Goal: Transaction & Acquisition: Obtain resource

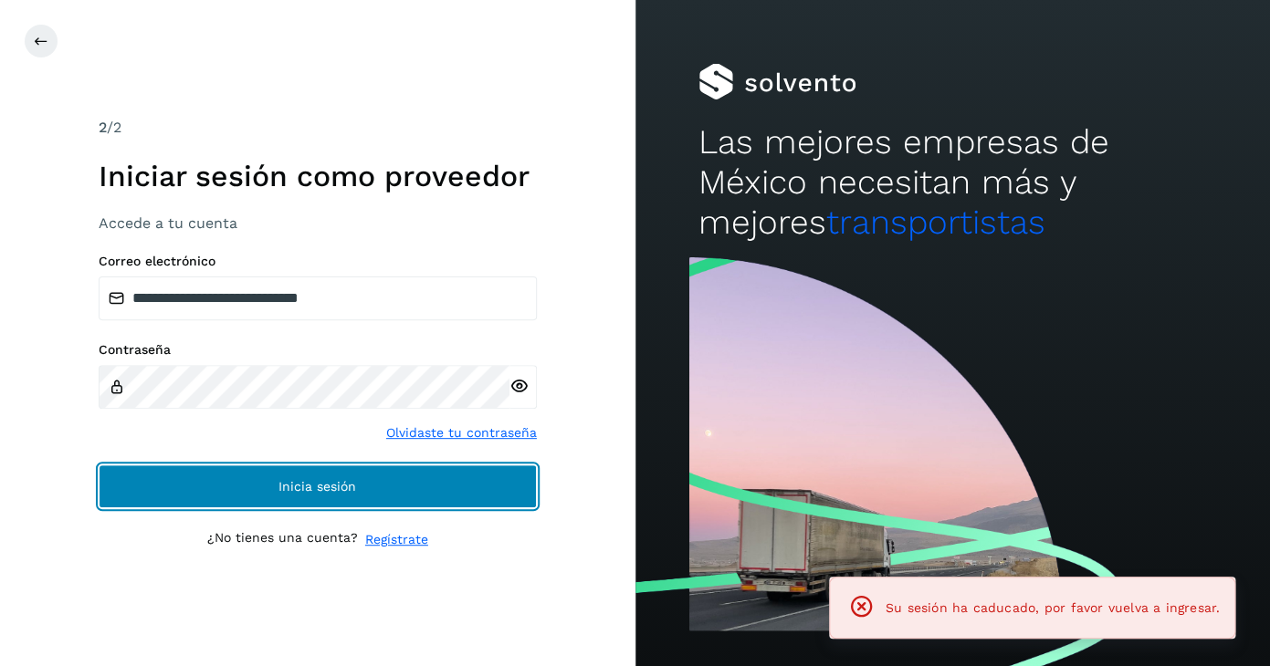
click at [304, 484] on span "Inicia sesión" at bounding box center [317, 486] width 78 height 13
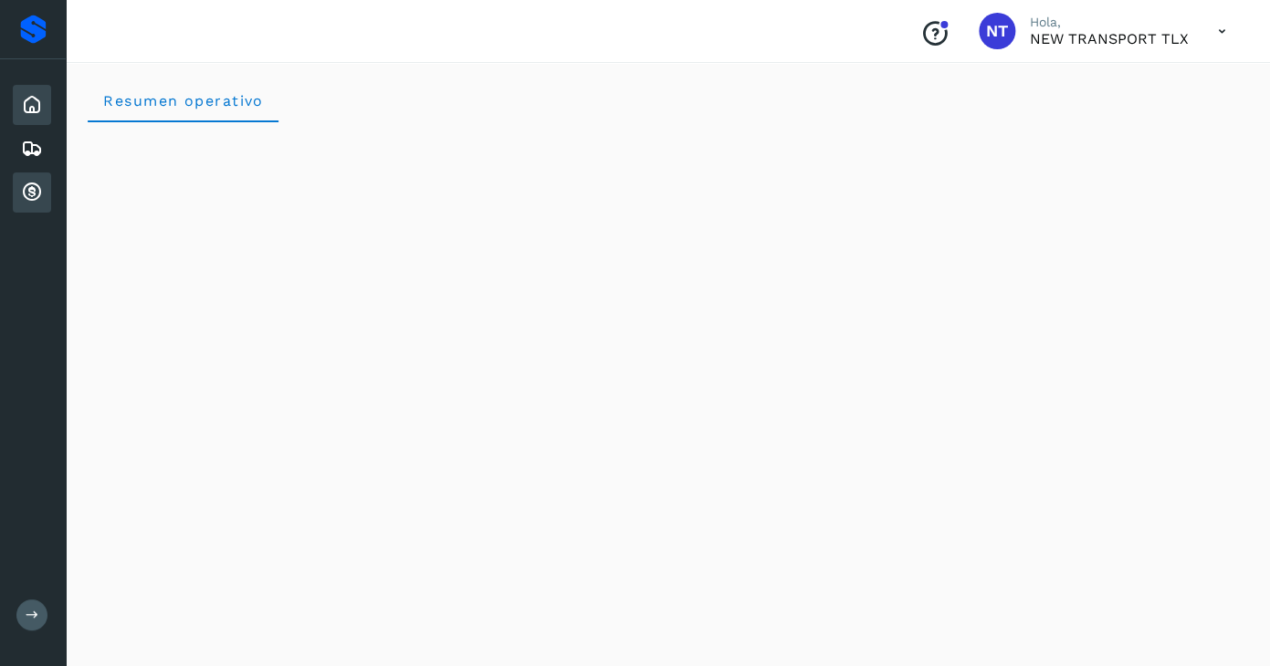
click at [37, 189] on icon at bounding box center [32, 193] width 22 height 22
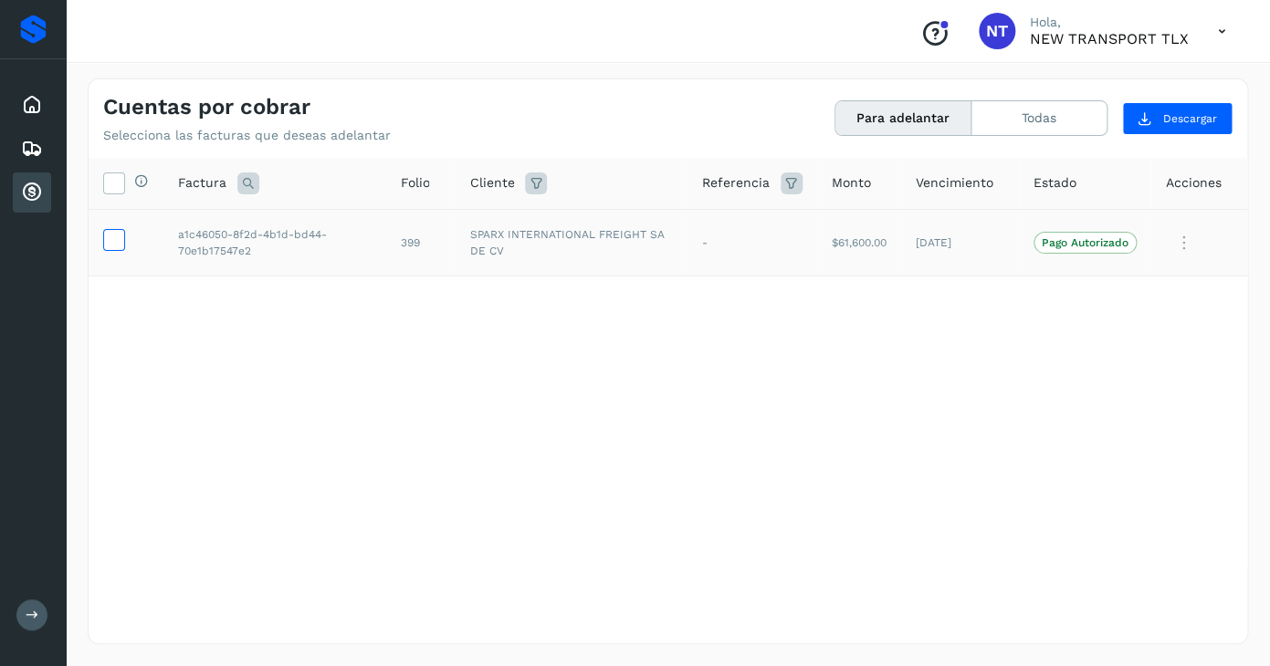
click at [109, 237] on icon at bounding box center [113, 238] width 19 height 19
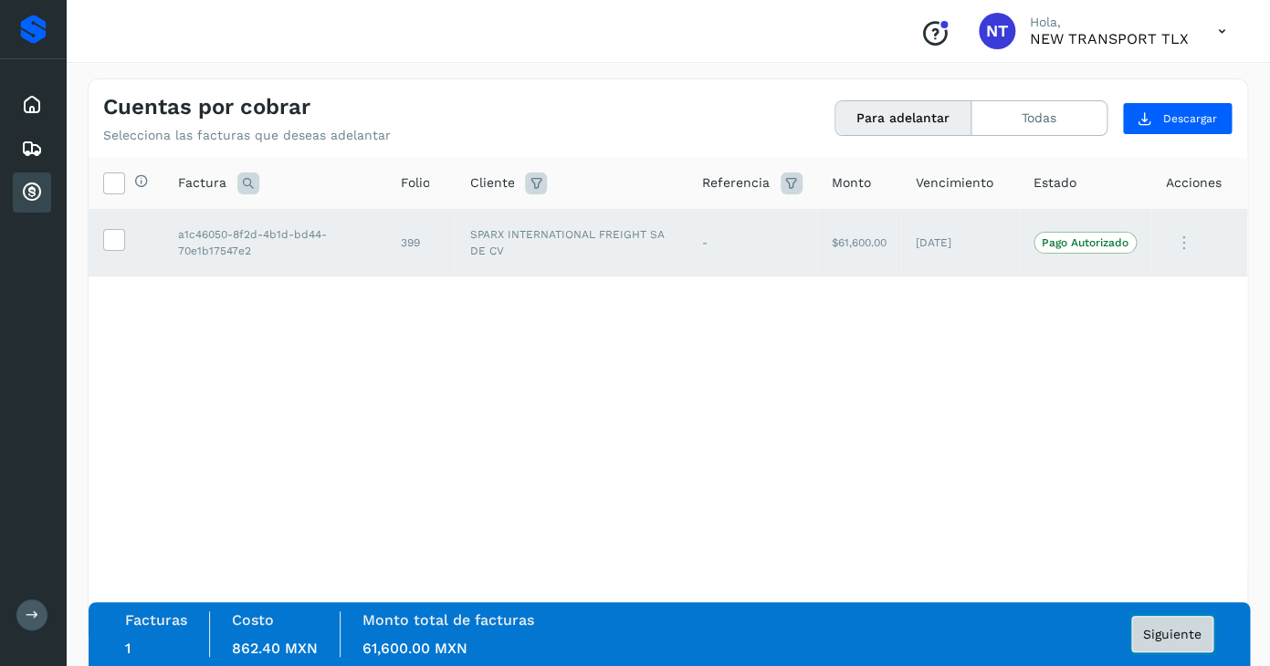
click at [1168, 640] on span "Siguiente" at bounding box center [1172, 634] width 58 height 13
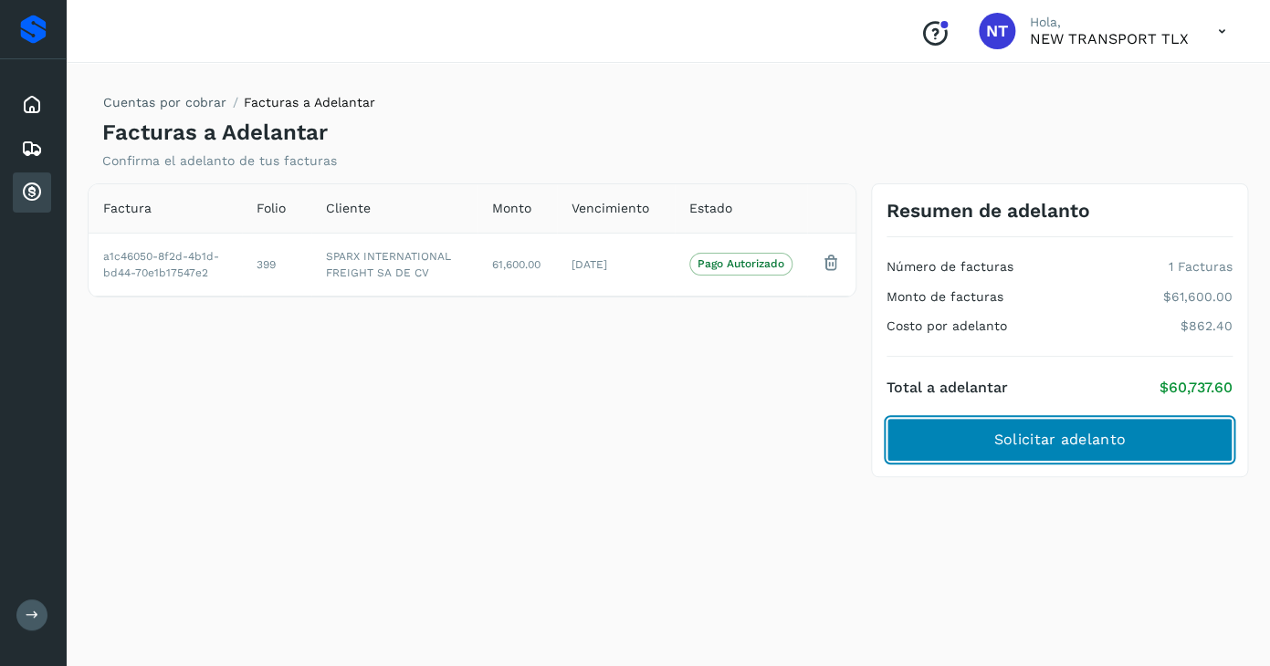
click at [1093, 429] on button "Solicitar adelanto" at bounding box center [1059, 440] width 346 height 44
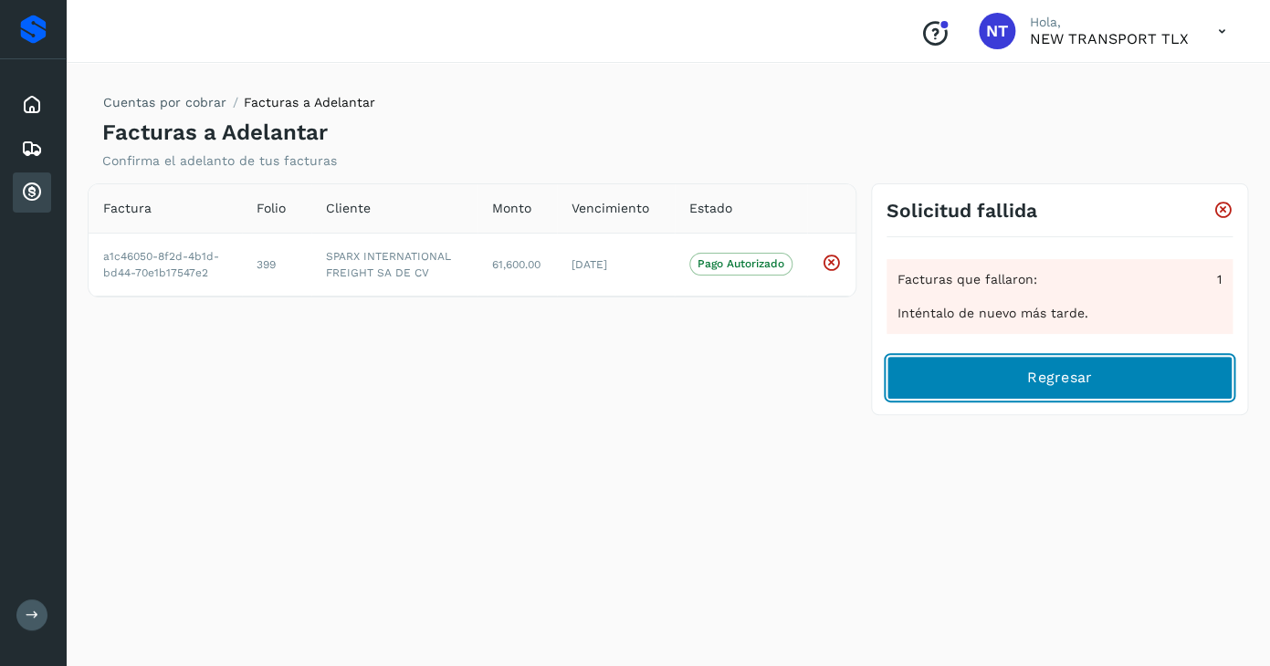
click at [1030, 392] on button "Regresar" at bounding box center [1059, 378] width 346 height 44
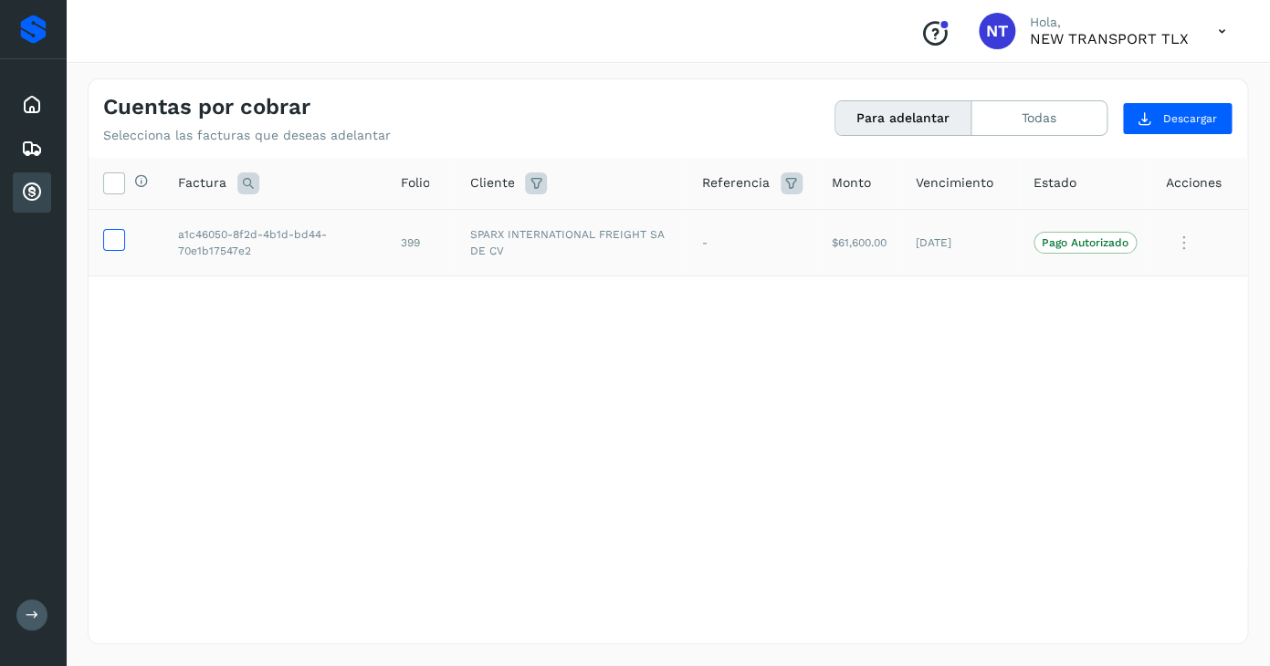
click at [109, 247] on icon at bounding box center [113, 238] width 19 height 19
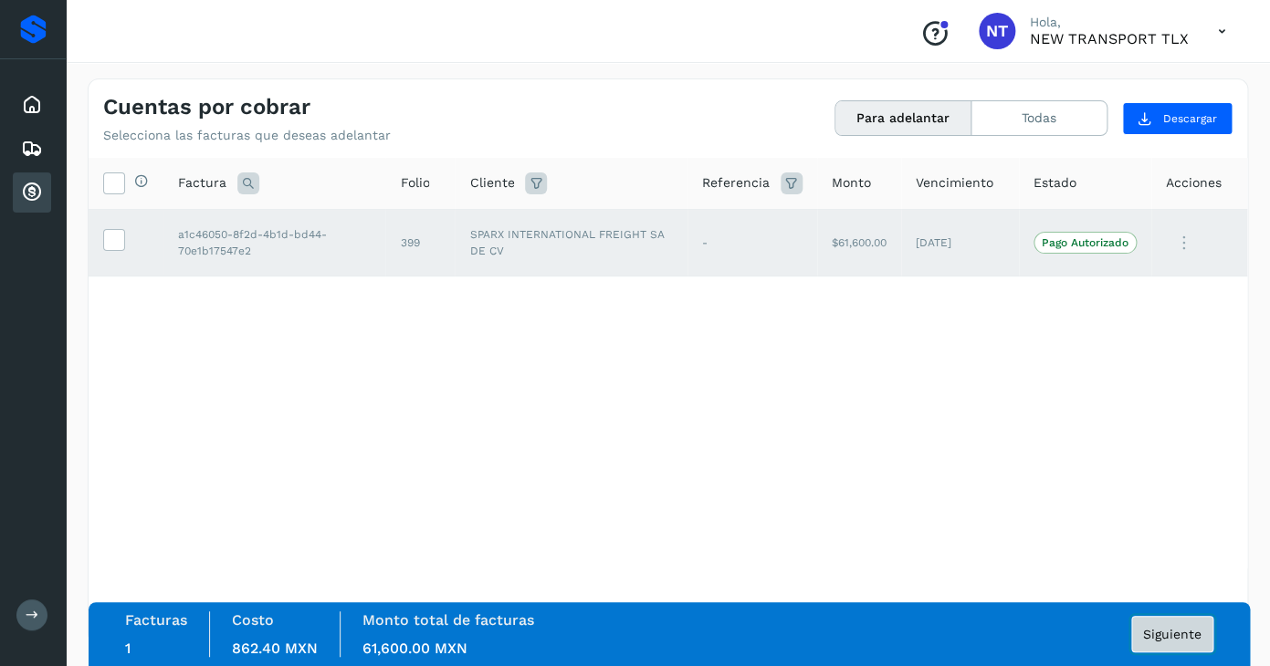
click at [1143, 635] on button "Siguiente" at bounding box center [1172, 634] width 82 height 37
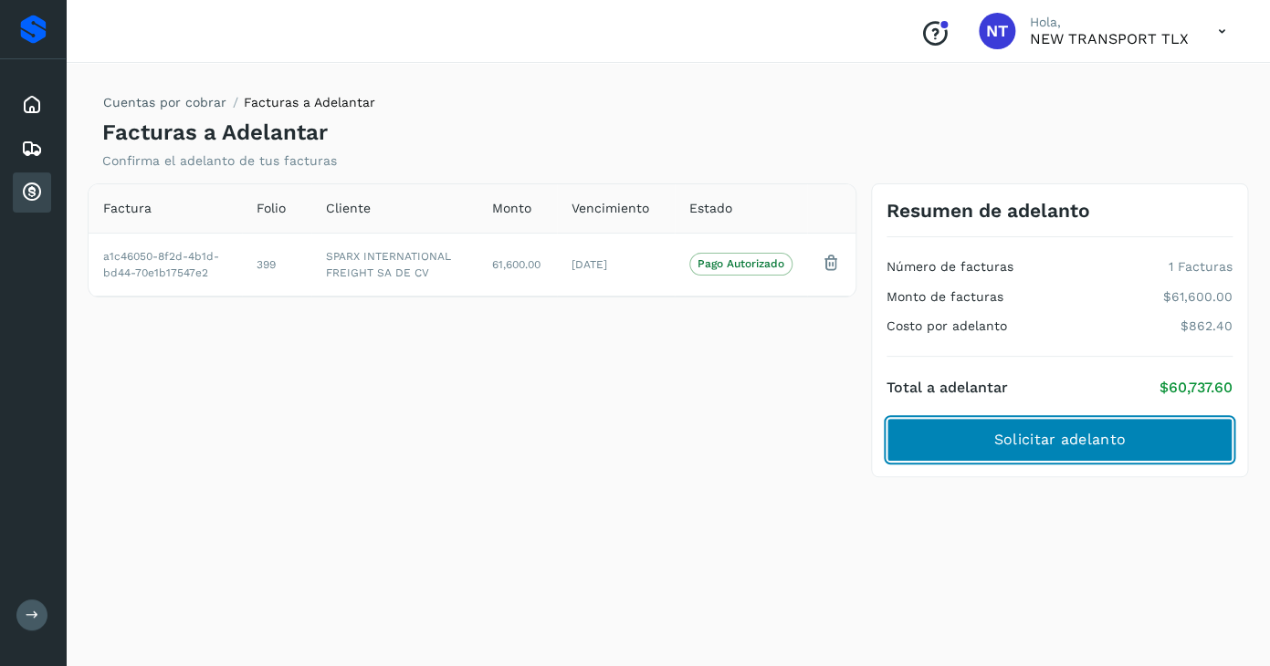
click at [1109, 453] on button "Solicitar adelanto" at bounding box center [1059, 440] width 346 height 44
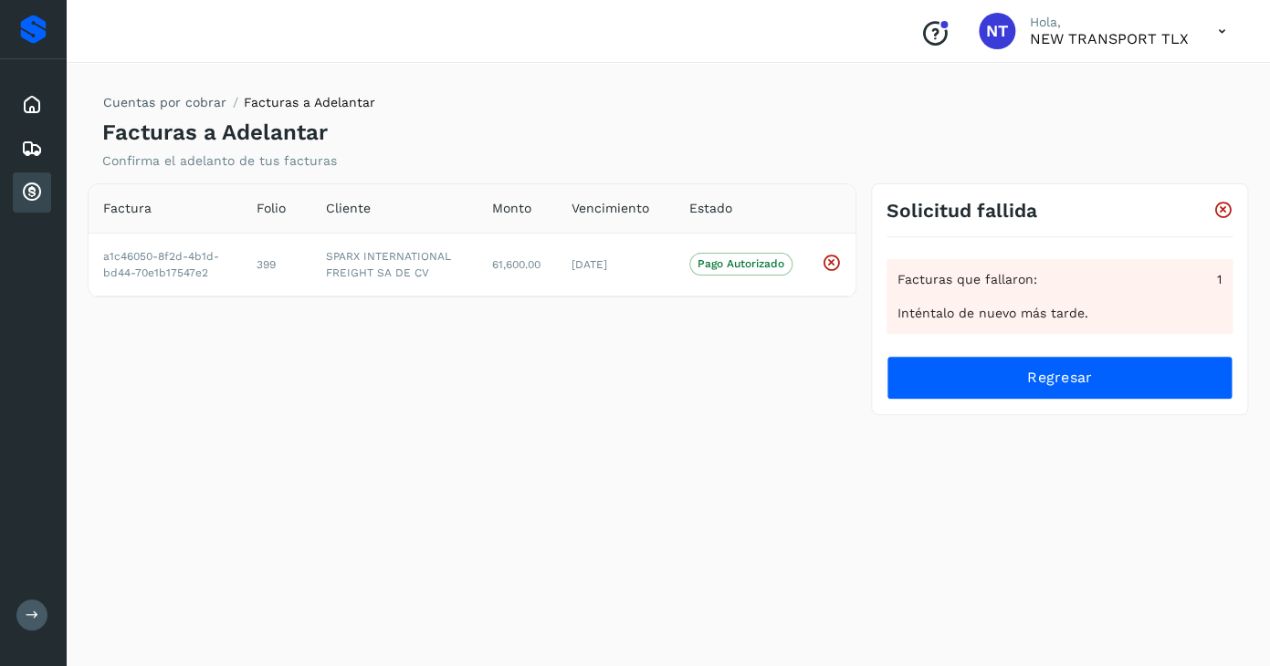
click at [1221, 30] on icon at bounding box center [1221, 31] width 37 height 37
click at [1112, 74] on div "Cerrar sesión" at bounding box center [1130, 82] width 217 height 35
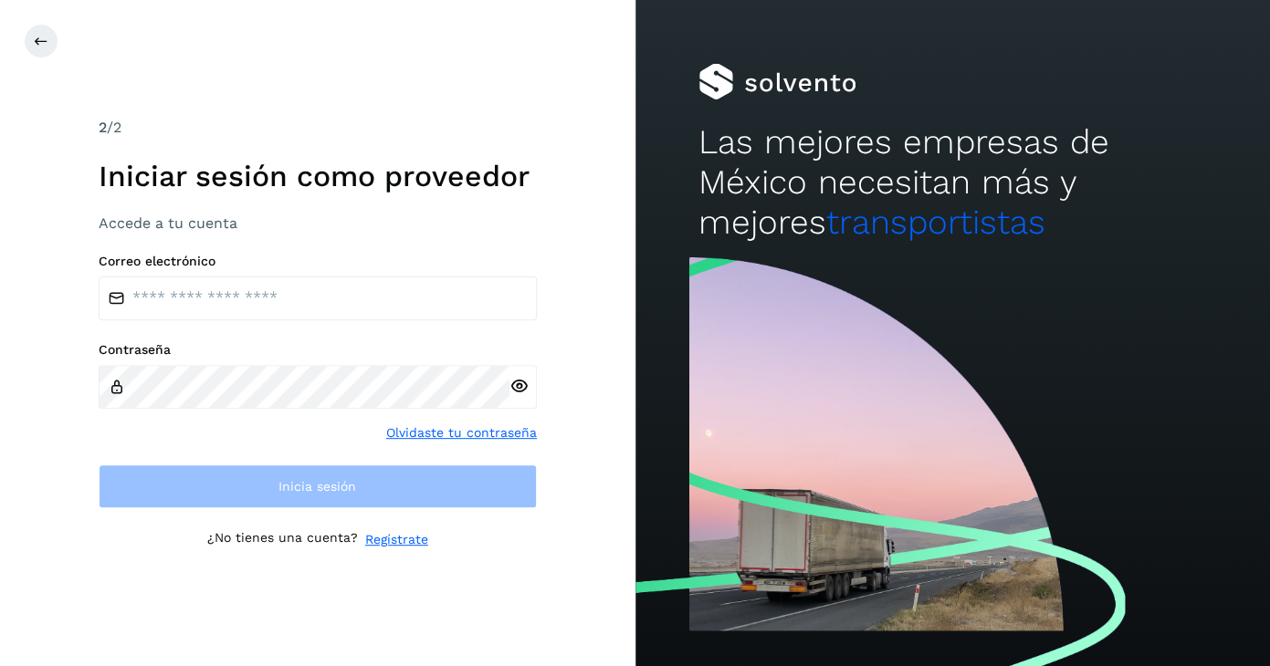
type input "**********"
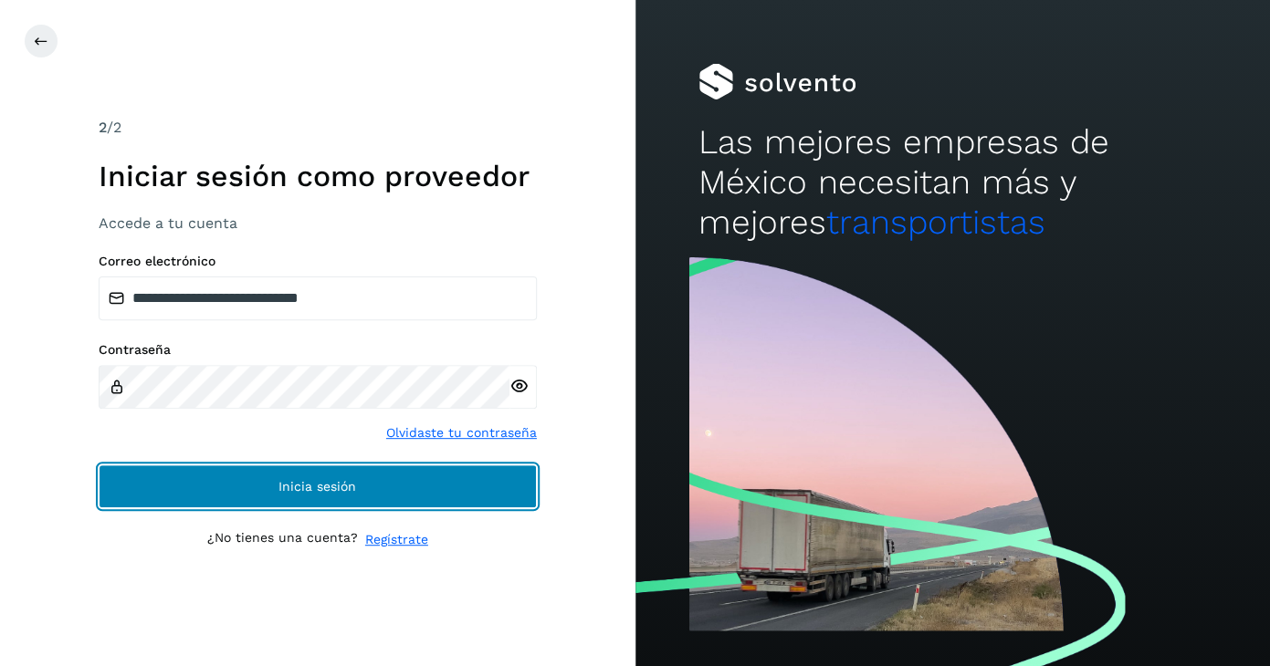
click at [351, 476] on button "Inicia sesión" at bounding box center [318, 487] width 438 height 44
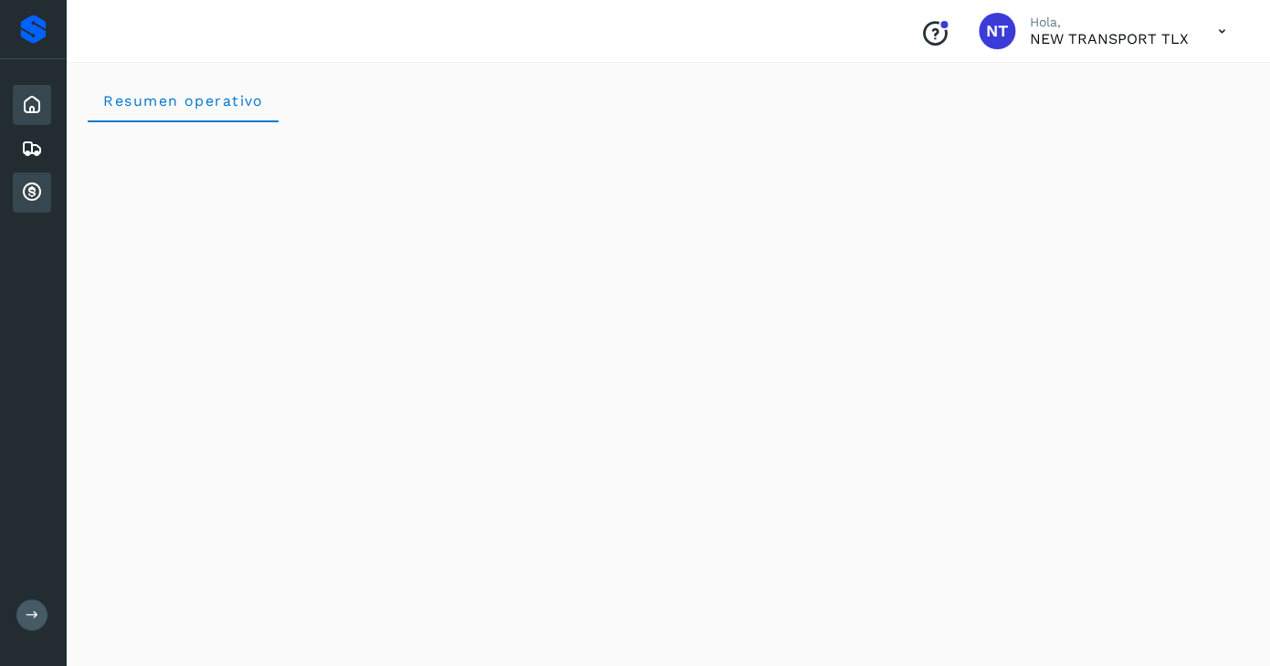
click at [39, 192] on icon at bounding box center [32, 193] width 22 height 22
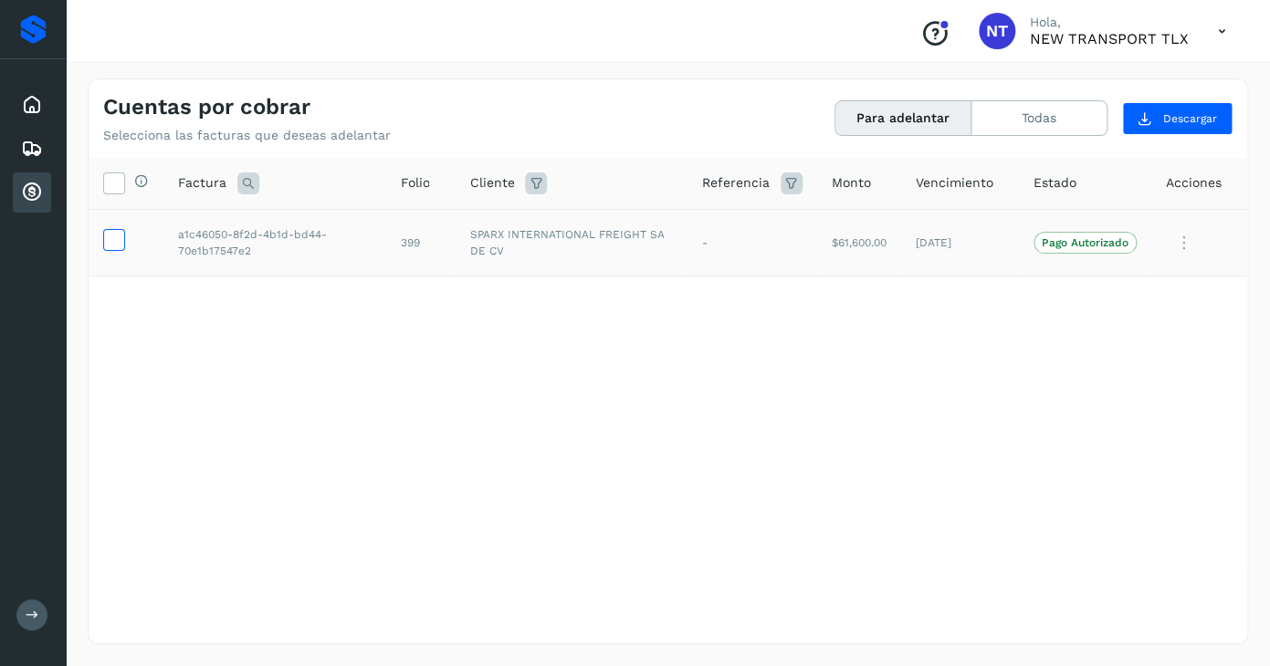
click at [110, 244] on icon at bounding box center [113, 238] width 19 height 19
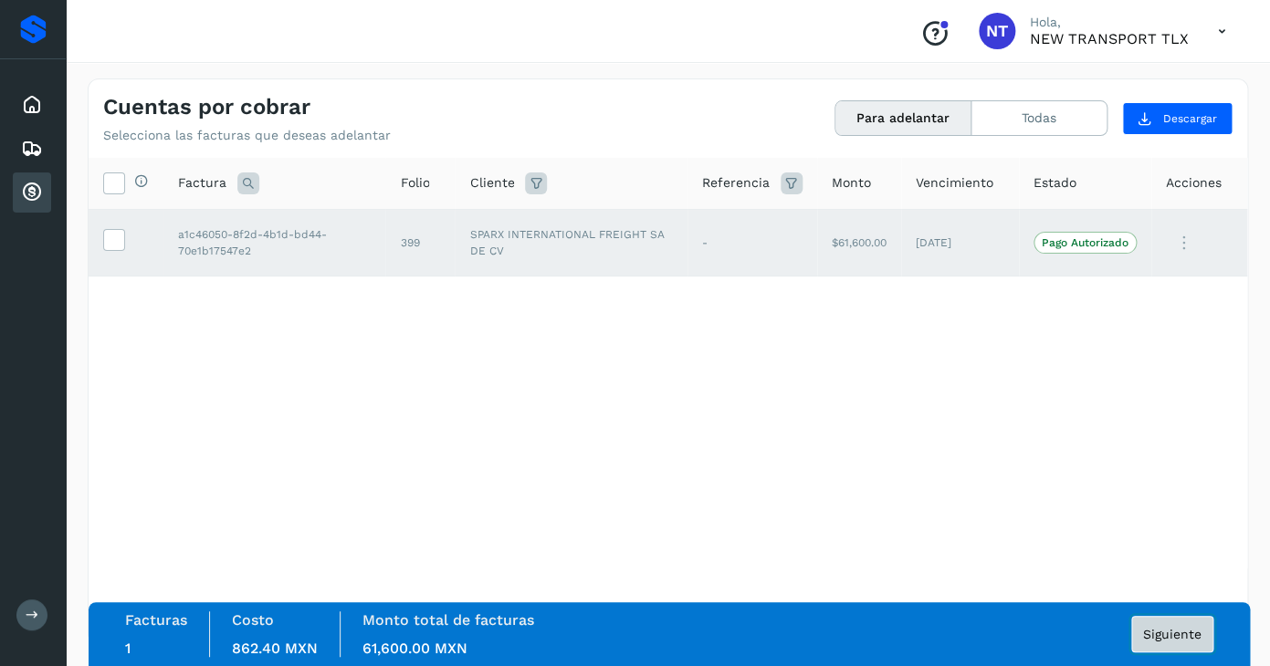
click at [1169, 630] on span "Siguiente" at bounding box center [1172, 634] width 58 height 13
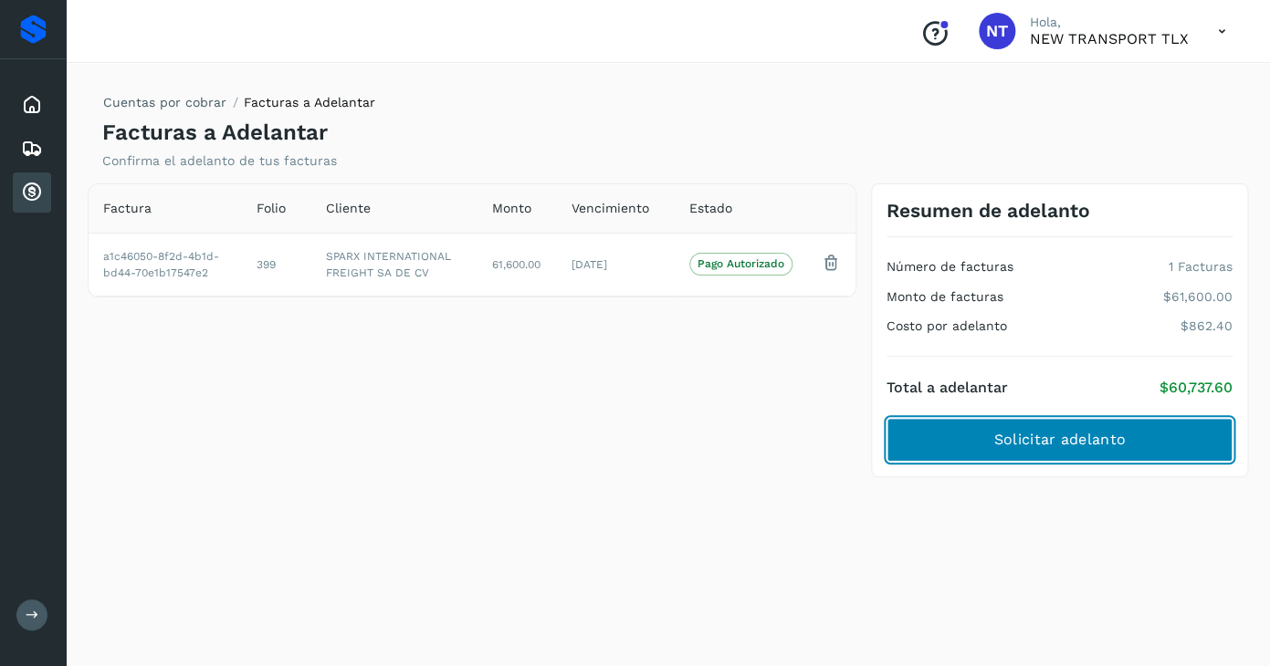
click at [1130, 448] on button "Solicitar adelanto" at bounding box center [1059, 440] width 346 height 44
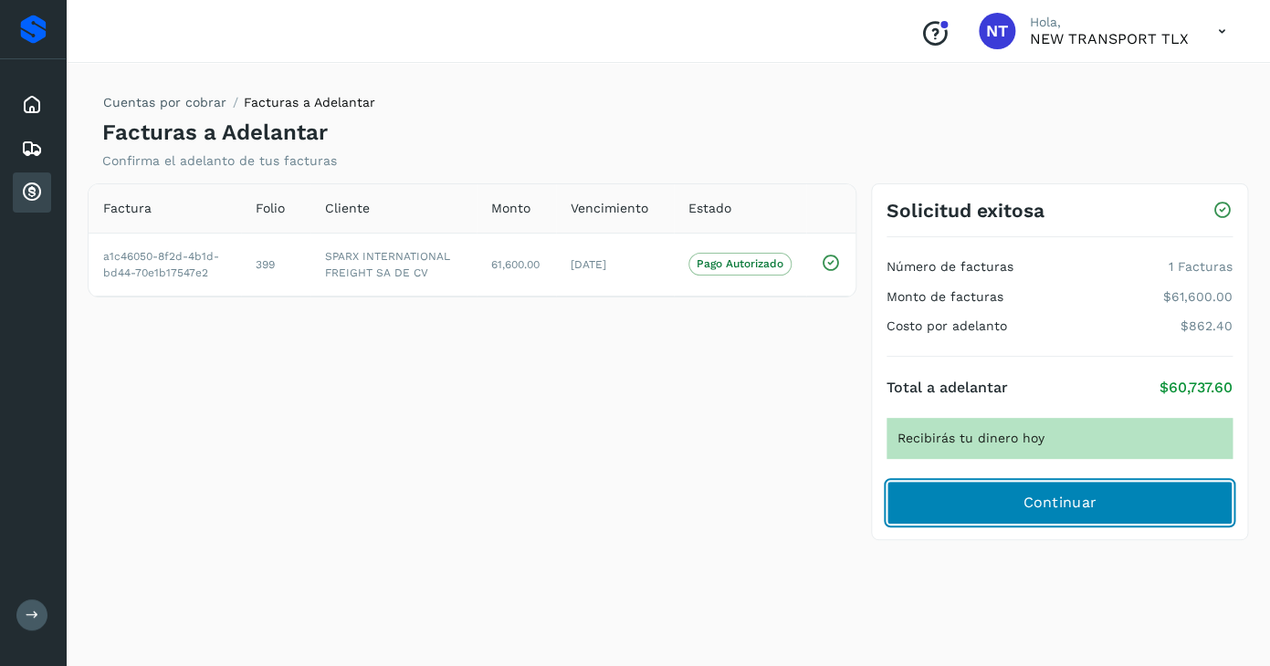
click at [938, 508] on button "Continuar" at bounding box center [1059, 503] width 346 height 44
